Goal: Task Accomplishment & Management: Manage account settings

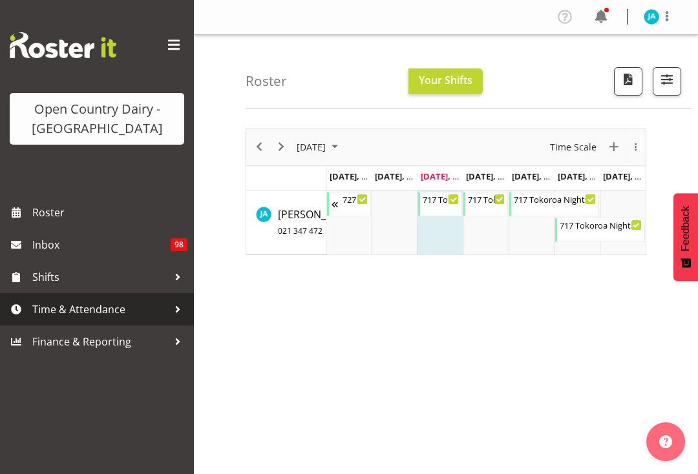
click at [137, 309] on span "Time & Attendance" at bounding box center [100, 309] width 136 height 19
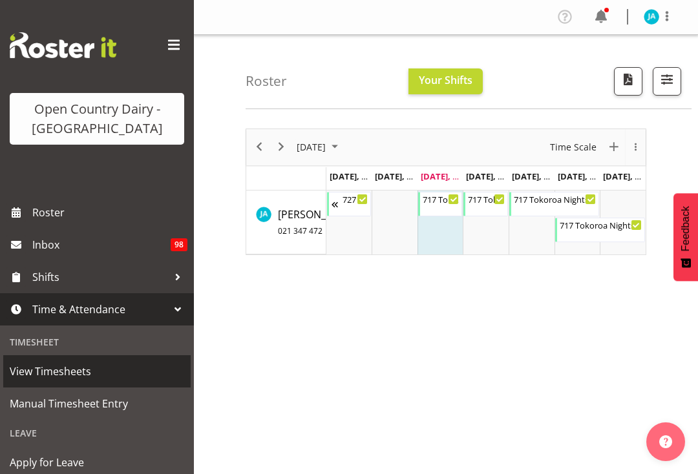
click at [88, 378] on span "View Timesheets" at bounding box center [97, 371] width 174 height 19
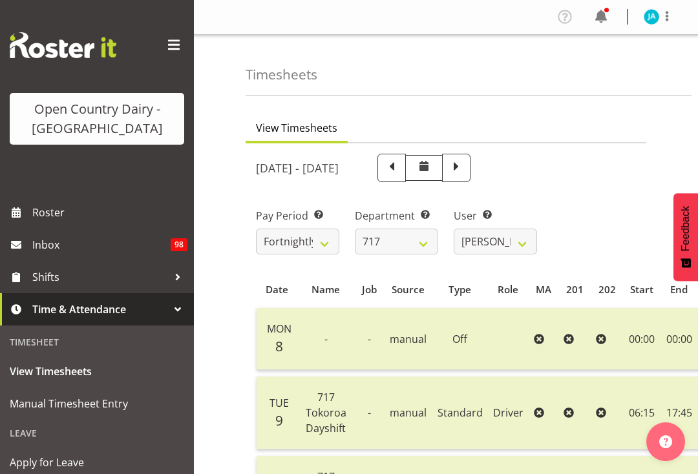
click at [400, 169] on span at bounding box center [391, 166] width 17 height 17
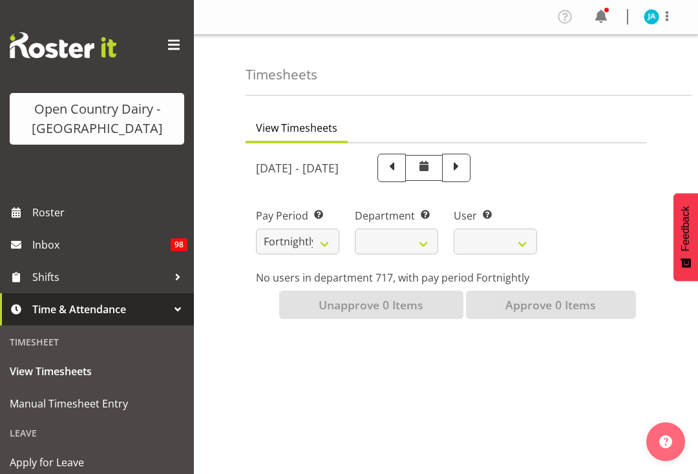
select select
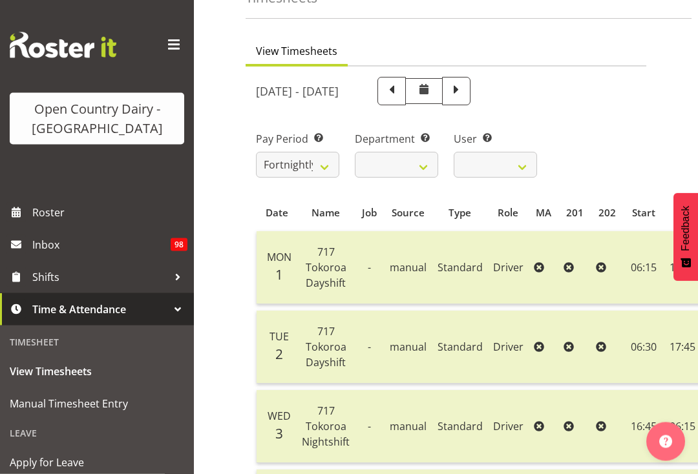
scroll to position [77, 0]
click at [465, 88] on span at bounding box center [456, 89] width 17 height 17
select select
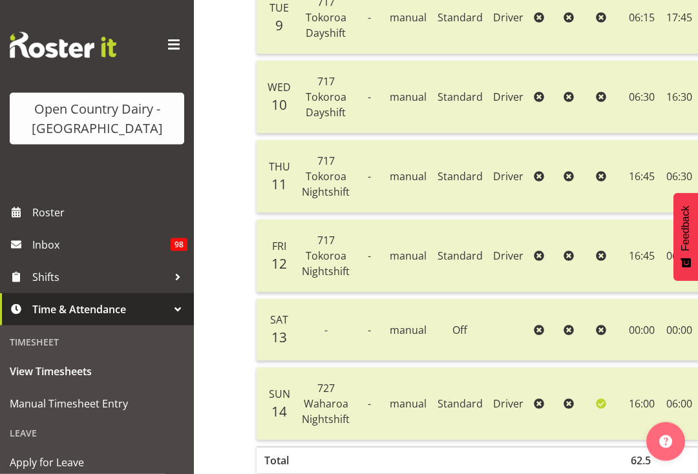
scroll to position [433, 0]
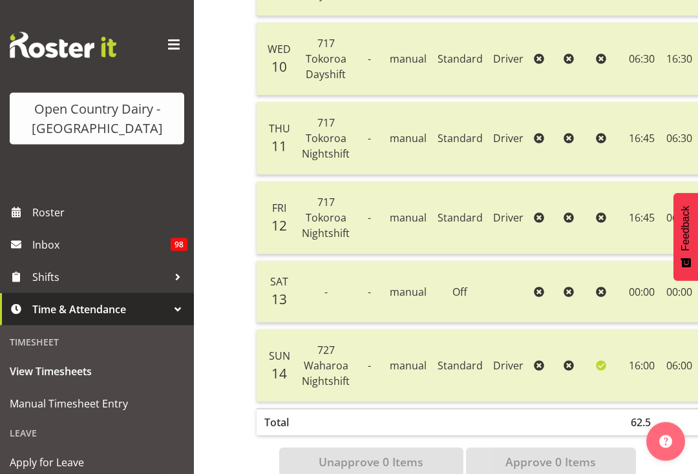
click at [169, 47] on span at bounding box center [173, 45] width 21 height 21
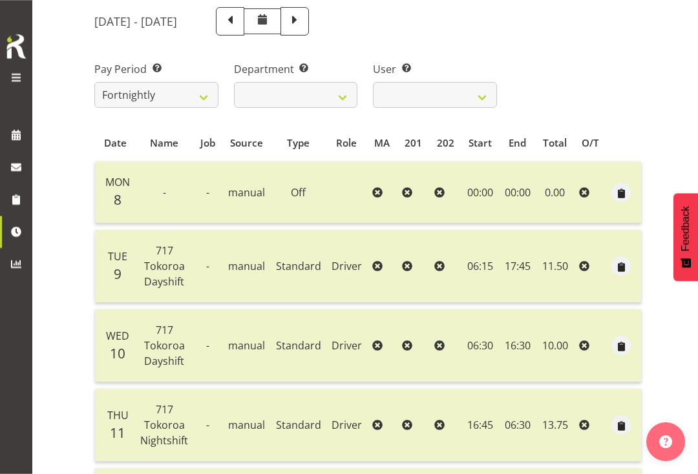
scroll to position [0, 0]
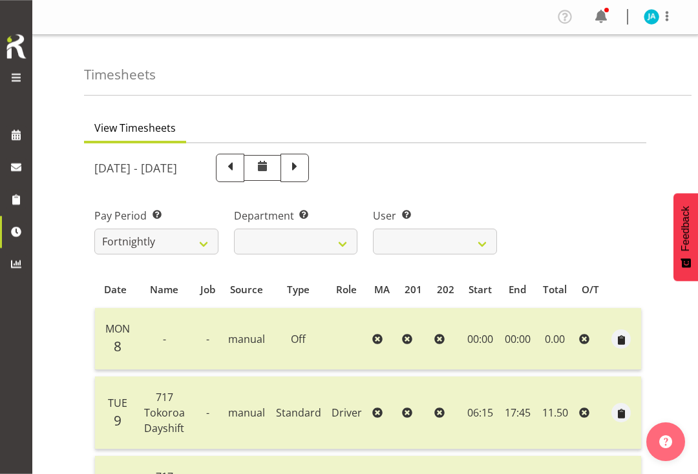
click at [671, 16] on span at bounding box center [667, 16] width 16 height 16
click at [601, 69] on link "Log Out" at bounding box center [612, 67] width 124 height 23
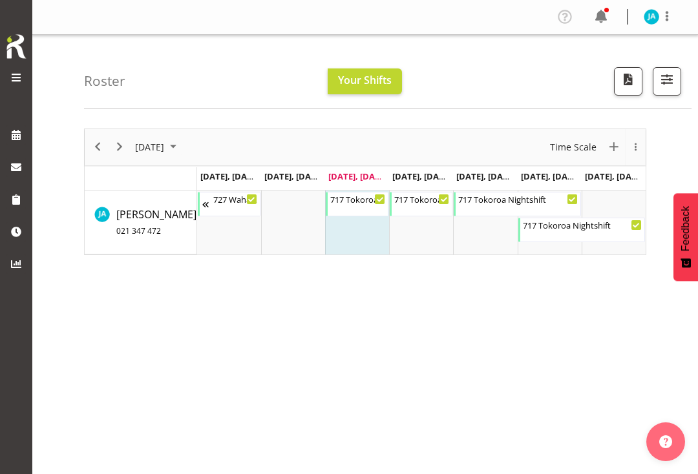
click at [10, 76] on span at bounding box center [16, 78] width 16 height 16
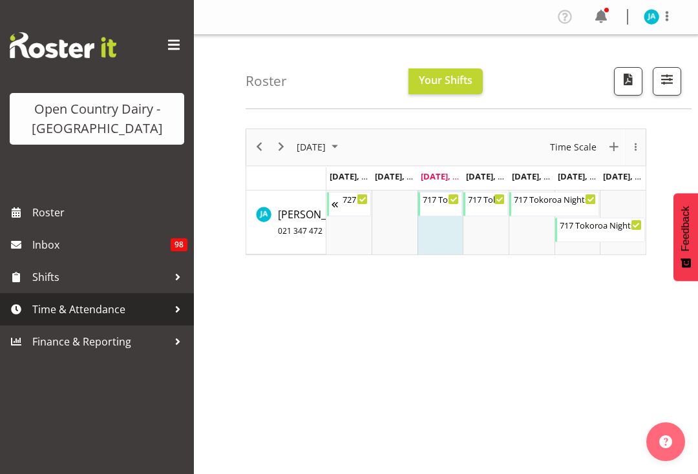
click at [94, 318] on span "Time & Attendance" at bounding box center [100, 309] width 136 height 19
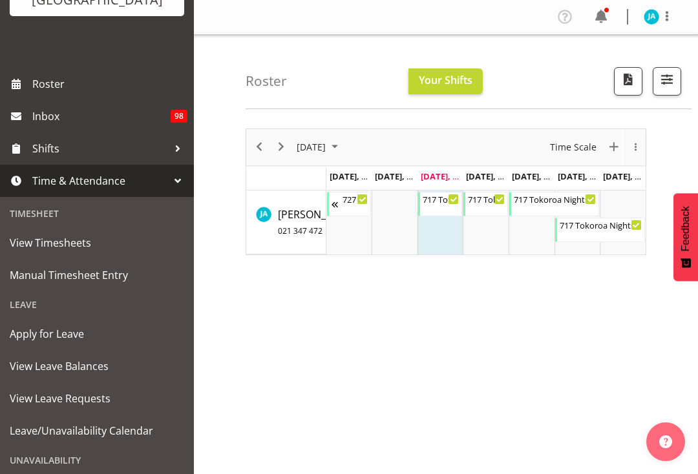
scroll to position [134, 0]
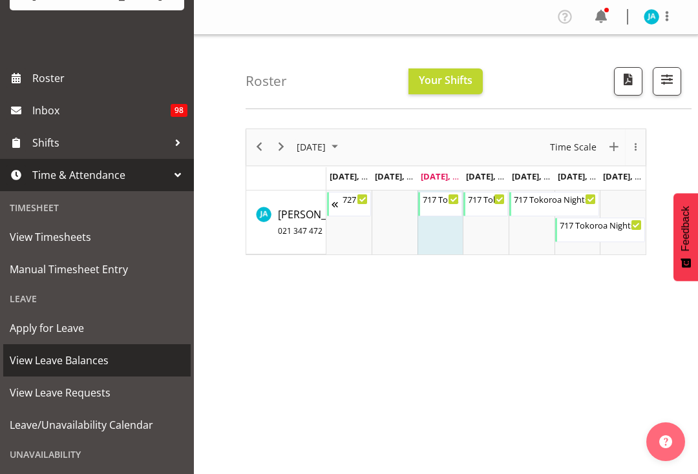
click at [87, 364] on span "View Leave Balances" at bounding box center [97, 360] width 174 height 19
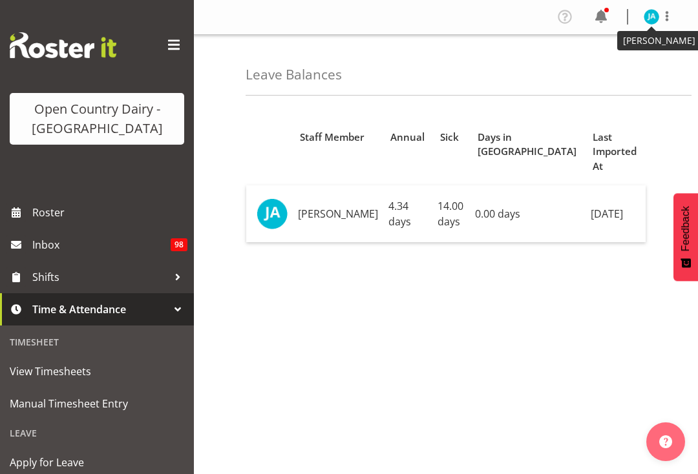
click at [657, 17] on img at bounding box center [651, 17] width 16 height 16
click at [596, 73] on link "Log Out" at bounding box center [612, 67] width 124 height 23
